Goal: Transaction & Acquisition: Purchase product/service

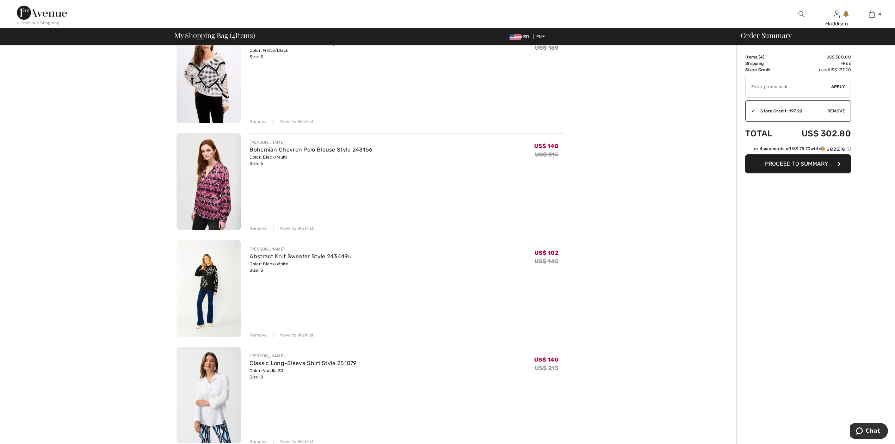
scroll to position [94, 0]
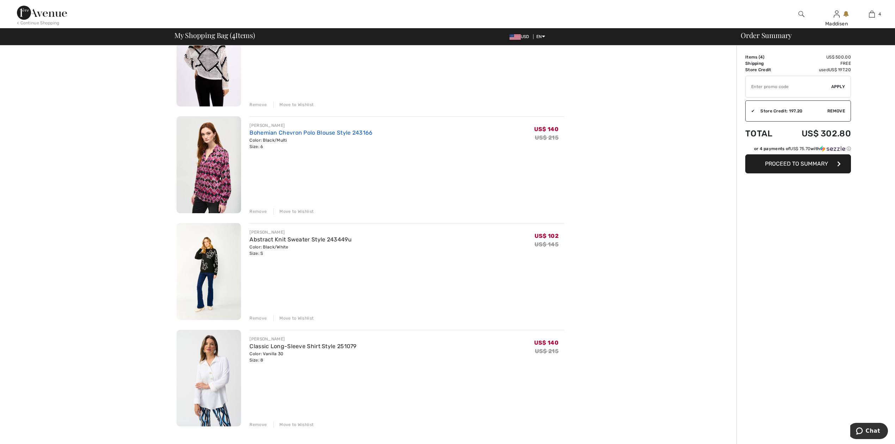
click at [293, 130] on link "Bohemian Chevron Polo Blouse Style 243166" at bounding box center [311, 132] width 123 height 7
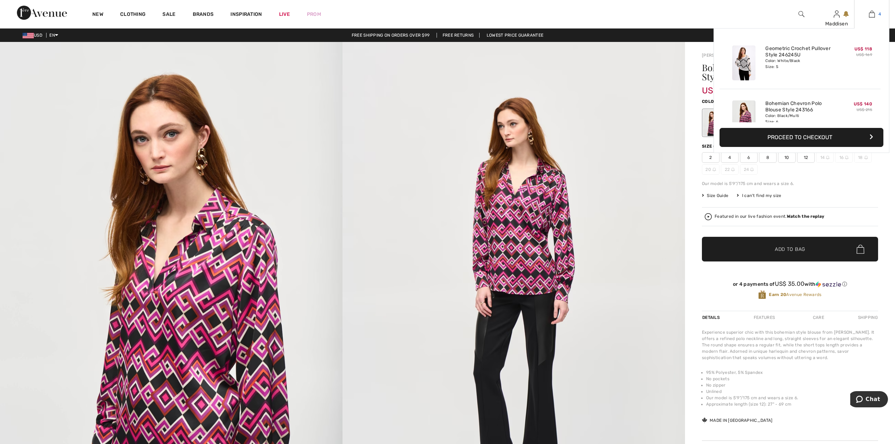
click at [871, 15] on img at bounding box center [872, 14] width 6 height 8
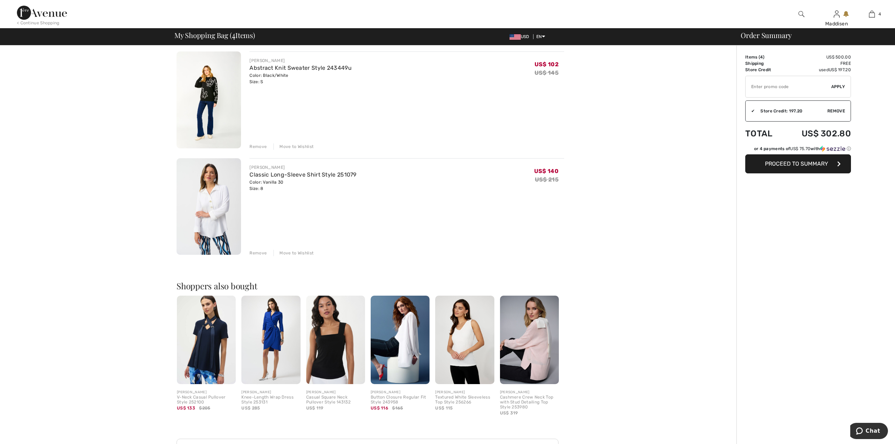
scroll to position [282, 0]
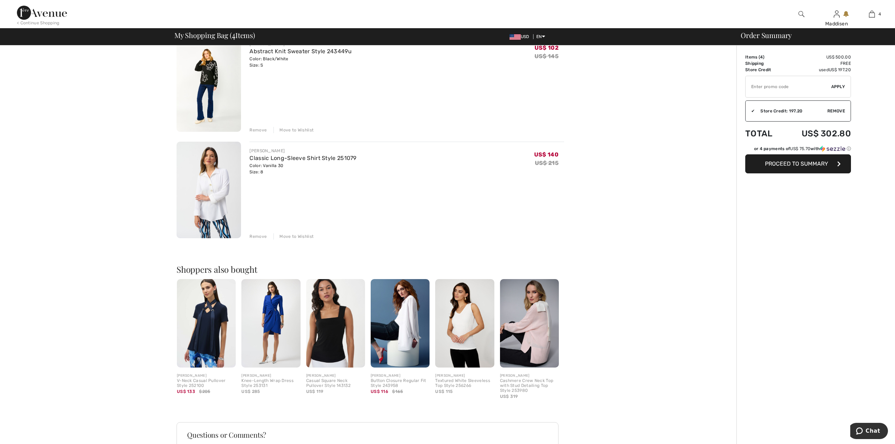
click at [211, 167] on img at bounding box center [209, 190] width 64 height 97
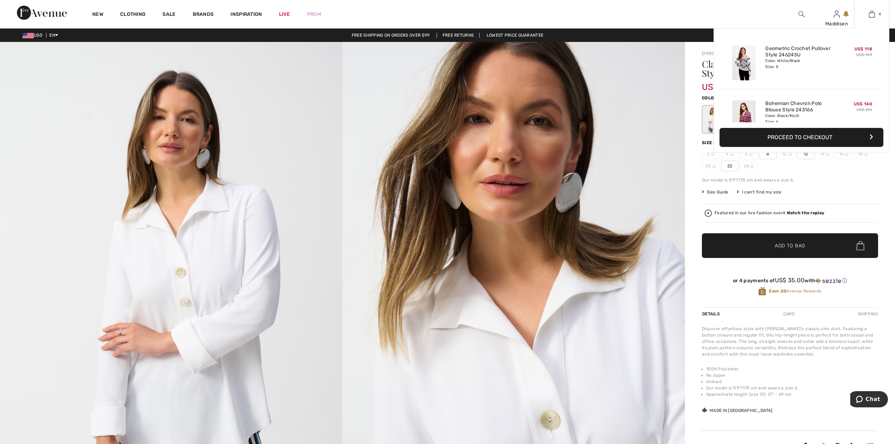
click at [871, 16] on img at bounding box center [872, 14] width 6 height 8
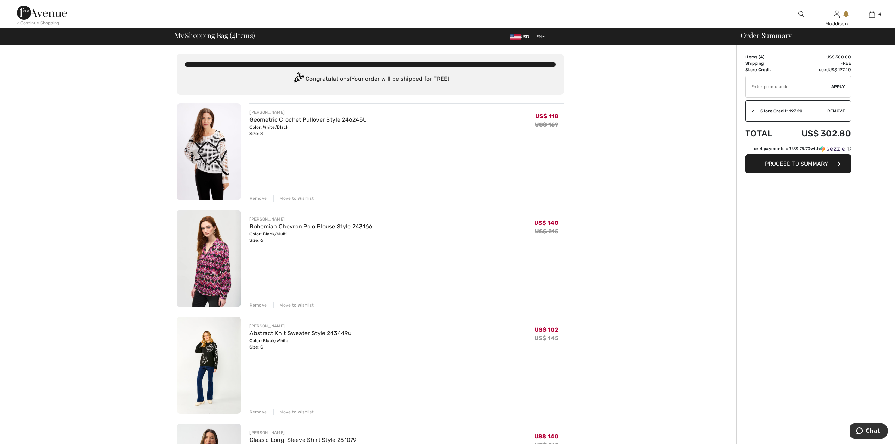
click at [47, 14] on img at bounding box center [42, 13] width 50 height 14
